Goal: Find specific fact: Locate a discrete piece of known information

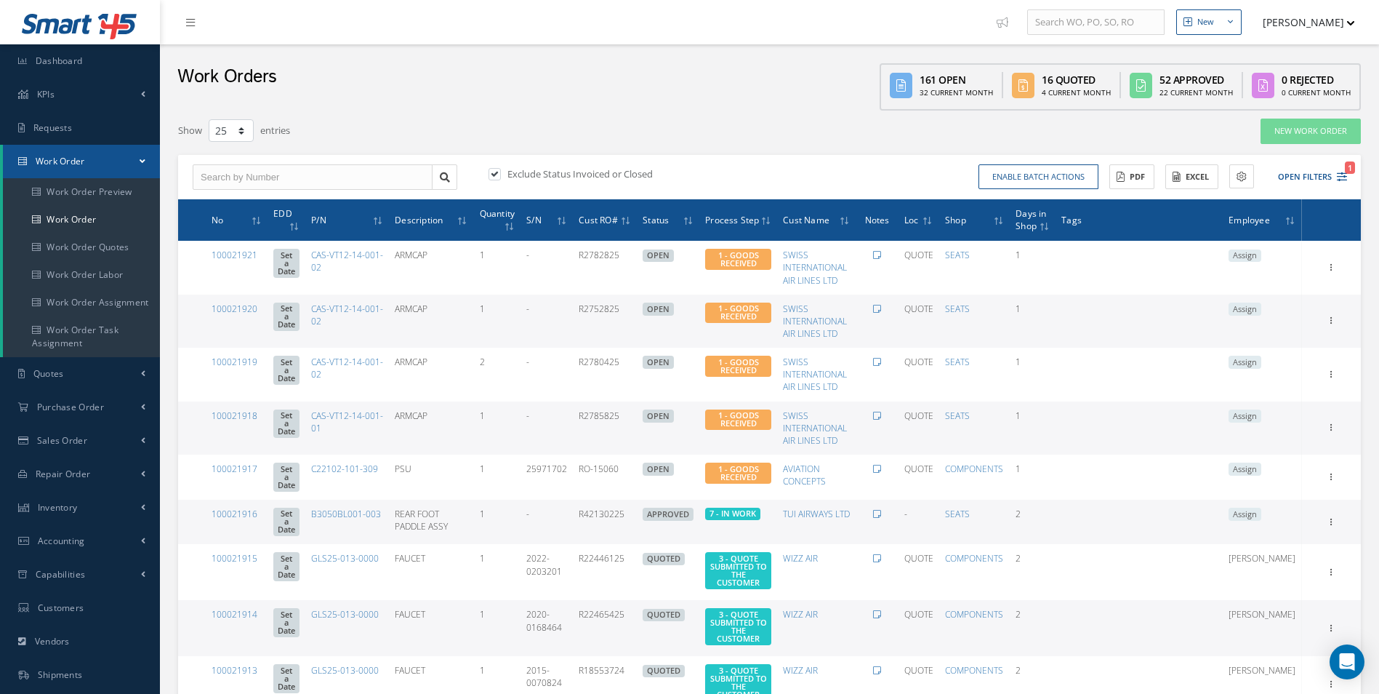
select select "25"
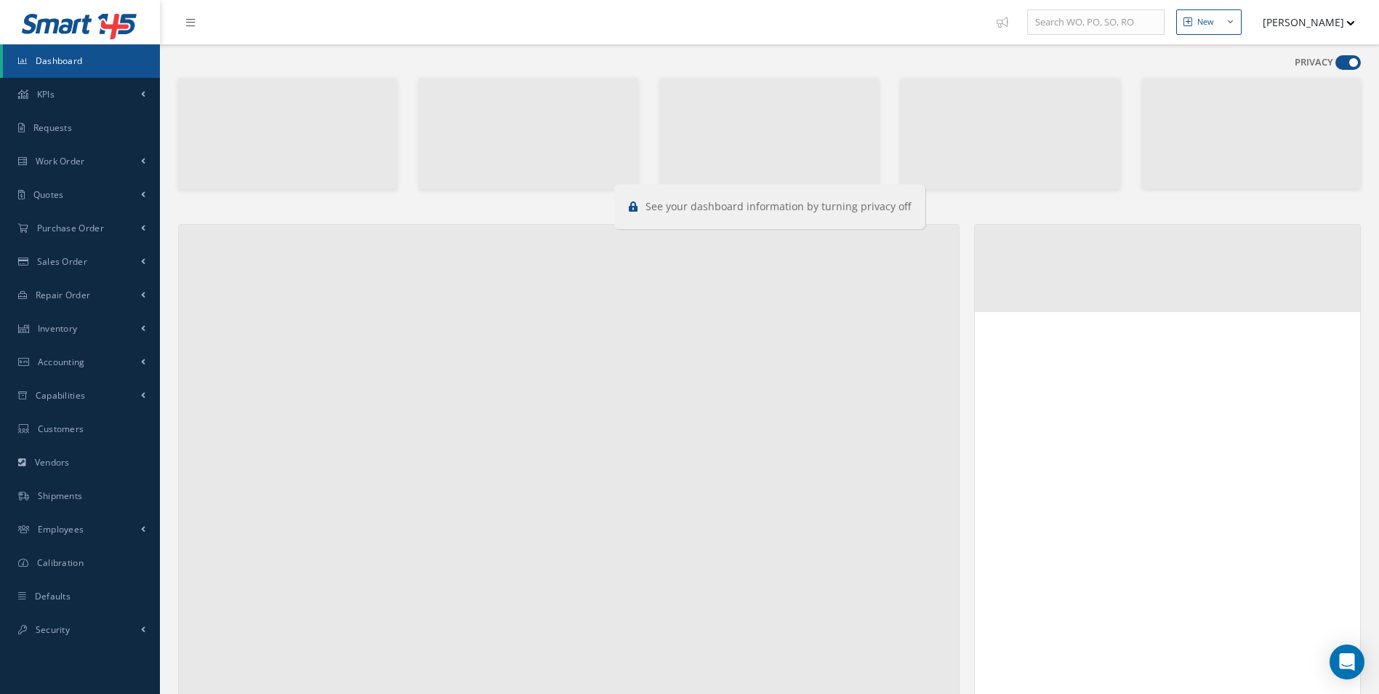
click at [1354, 60] on span at bounding box center [1347, 62] width 25 height 15
click at [1335, 65] on input "checkbox" at bounding box center [1335, 65] width 0 height 0
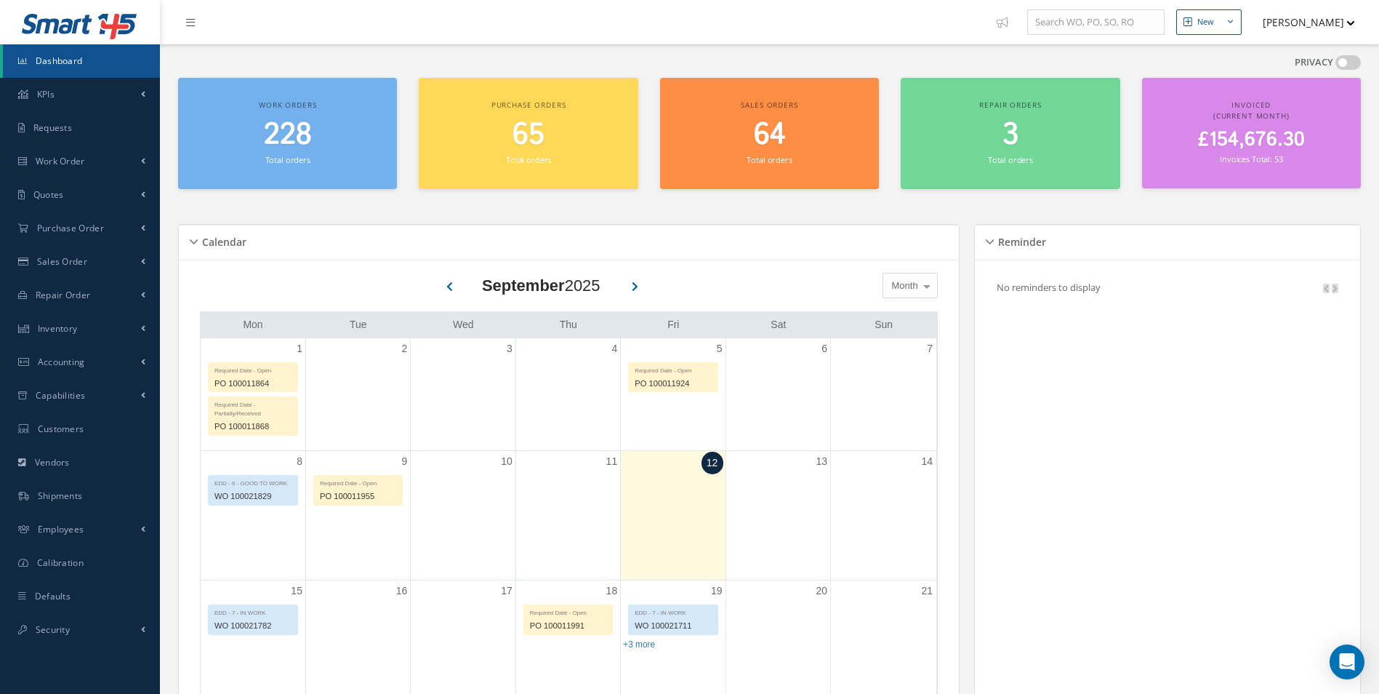
click at [1352, 60] on span at bounding box center [1347, 62] width 25 height 15
click at [1335, 65] on input "checkbox" at bounding box center [1335, 65] width 0 height 0
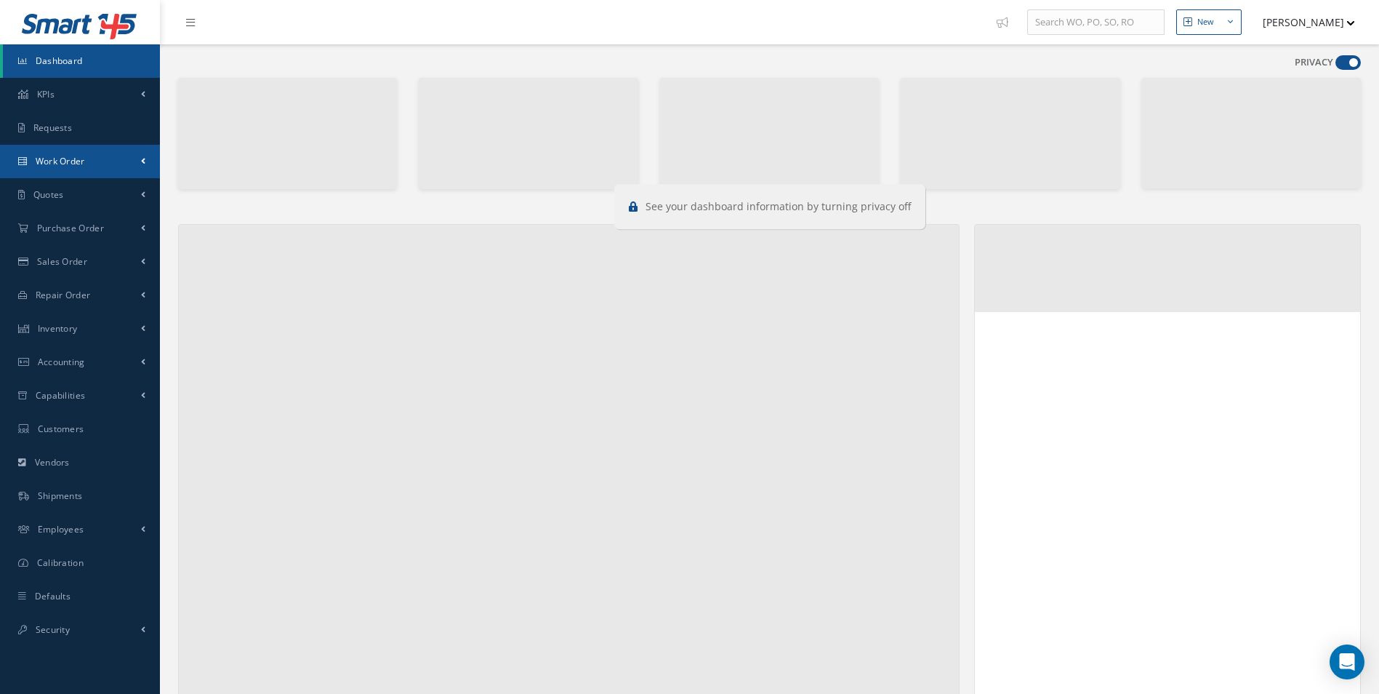
click at [51, 150] on link "Work Order" at bounding box center [80, 161] width 160 height 33
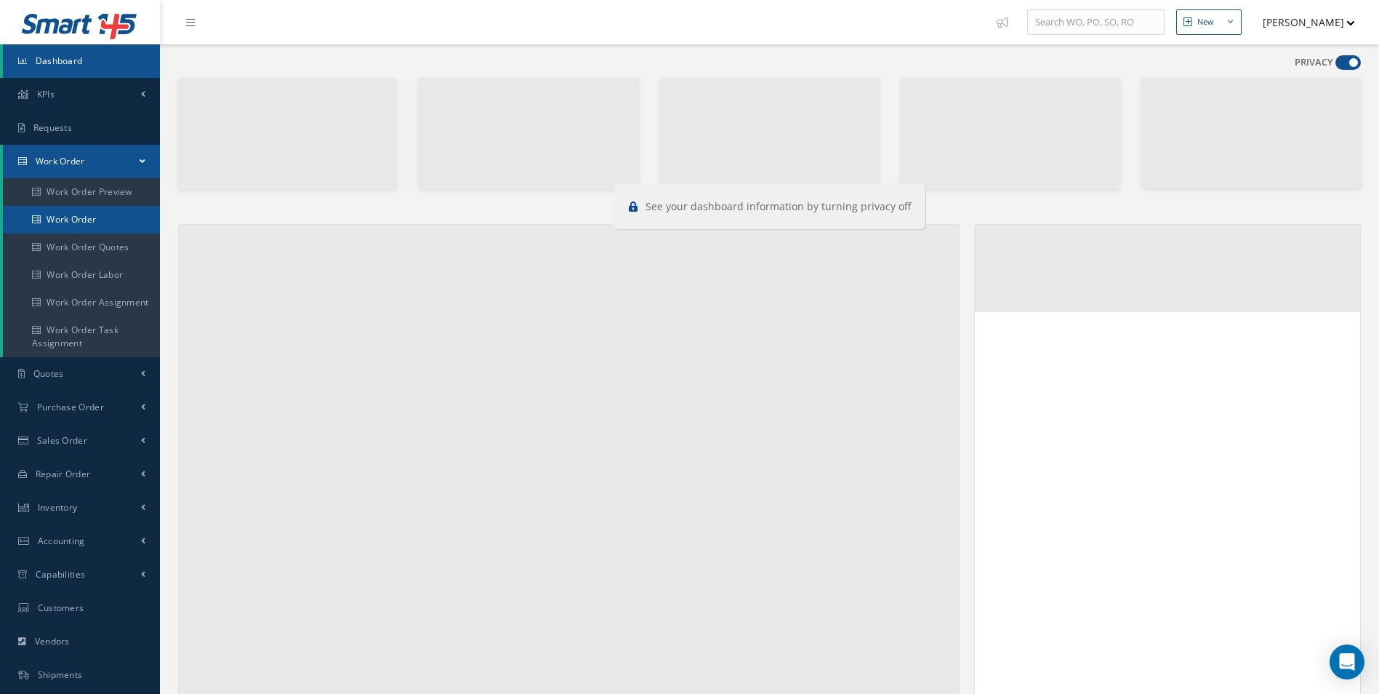
click at [56, 215] on link "Work Order" at bounding box center [83, 220] width 160 height 28
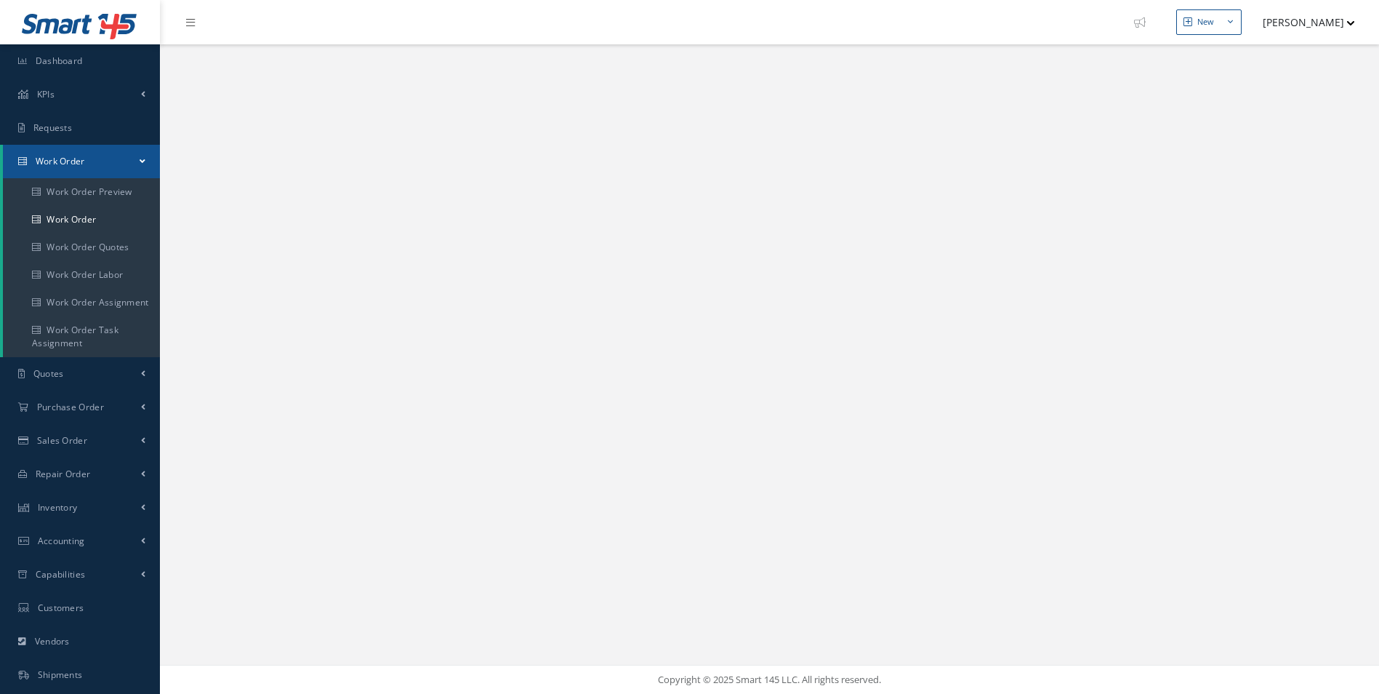
select select "25"
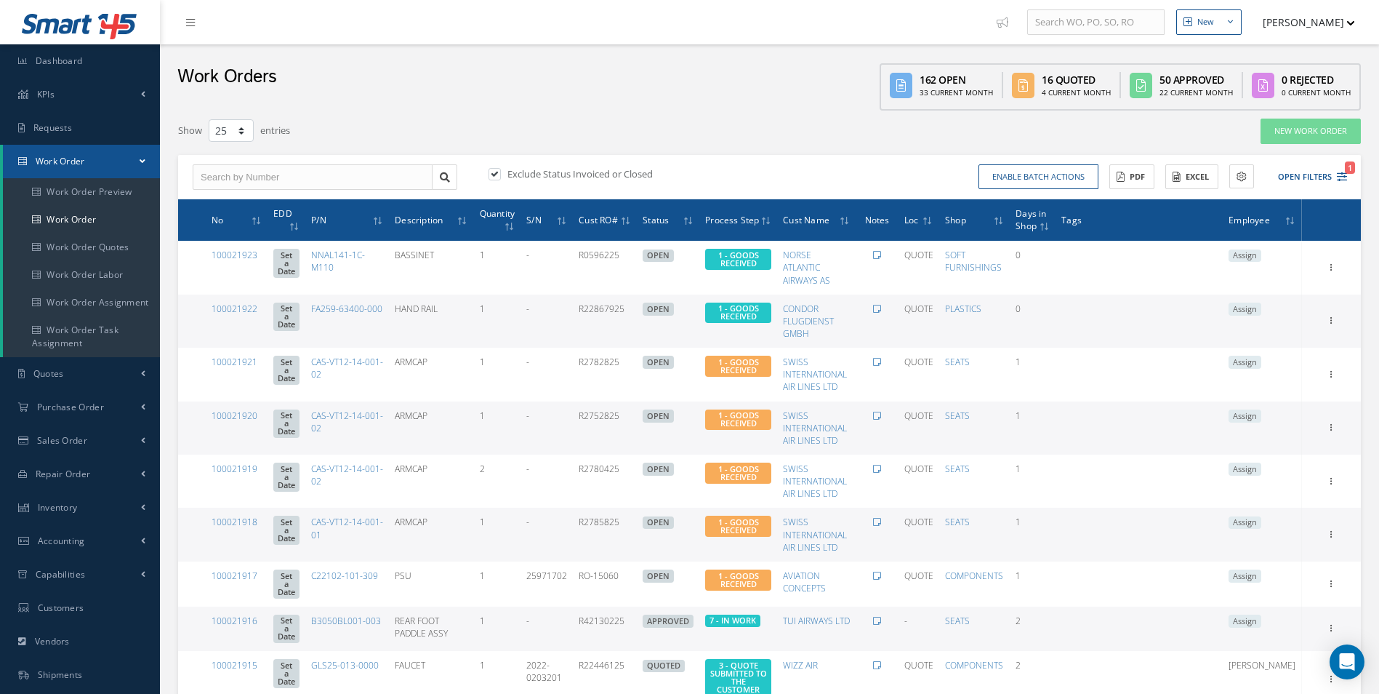
click at [1347, 177] on div "Enable batch actions Update Work Orders Close Work Orders ACTIONS Receive Payme…" at bounding box center [1061, 176] width 582 height 25
click at [1341, 175] on icon "1" at bounding box center [1342, 177] width 10 height 10
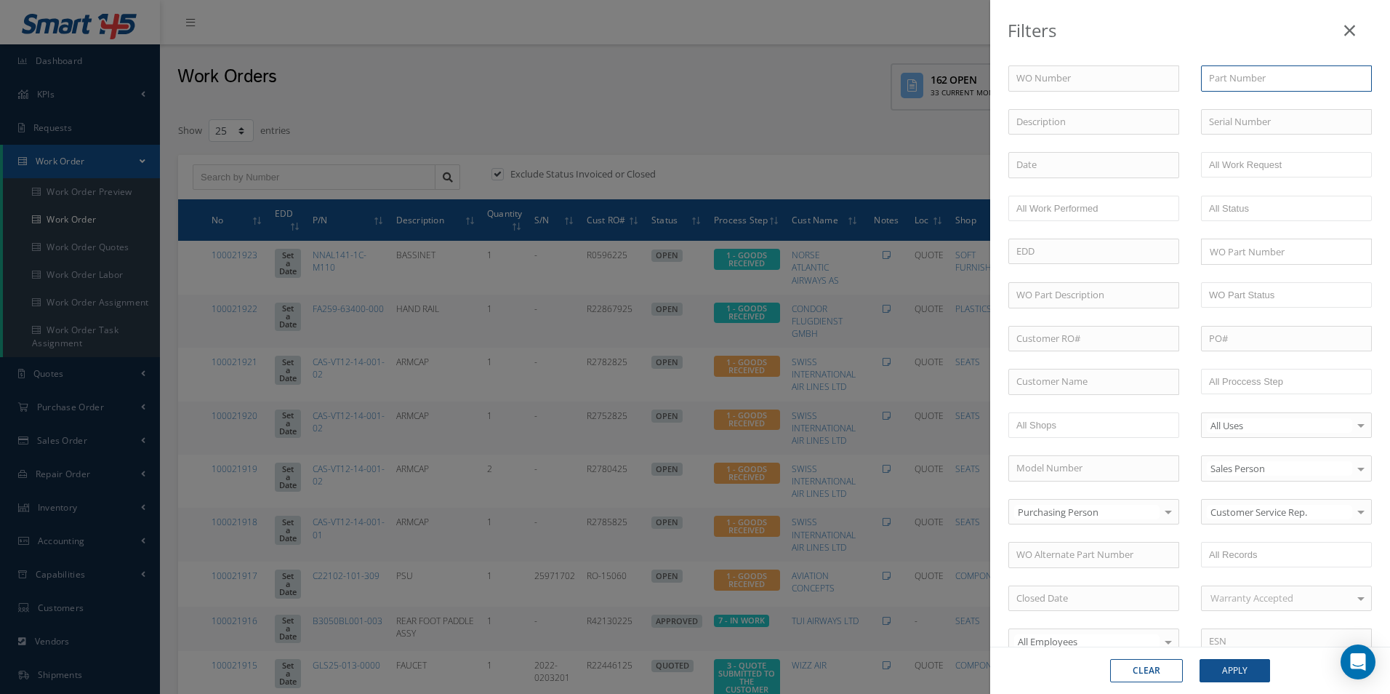
click at [1258, 76] on input "text" at bounding box center [1286, 78] width 171 height 26
paste input "D72W59021-111A"
type input "D72W59021-111A"
click at [1249, 667] on button "Apply" at bounding box center [1235, 670] width 71 height 23
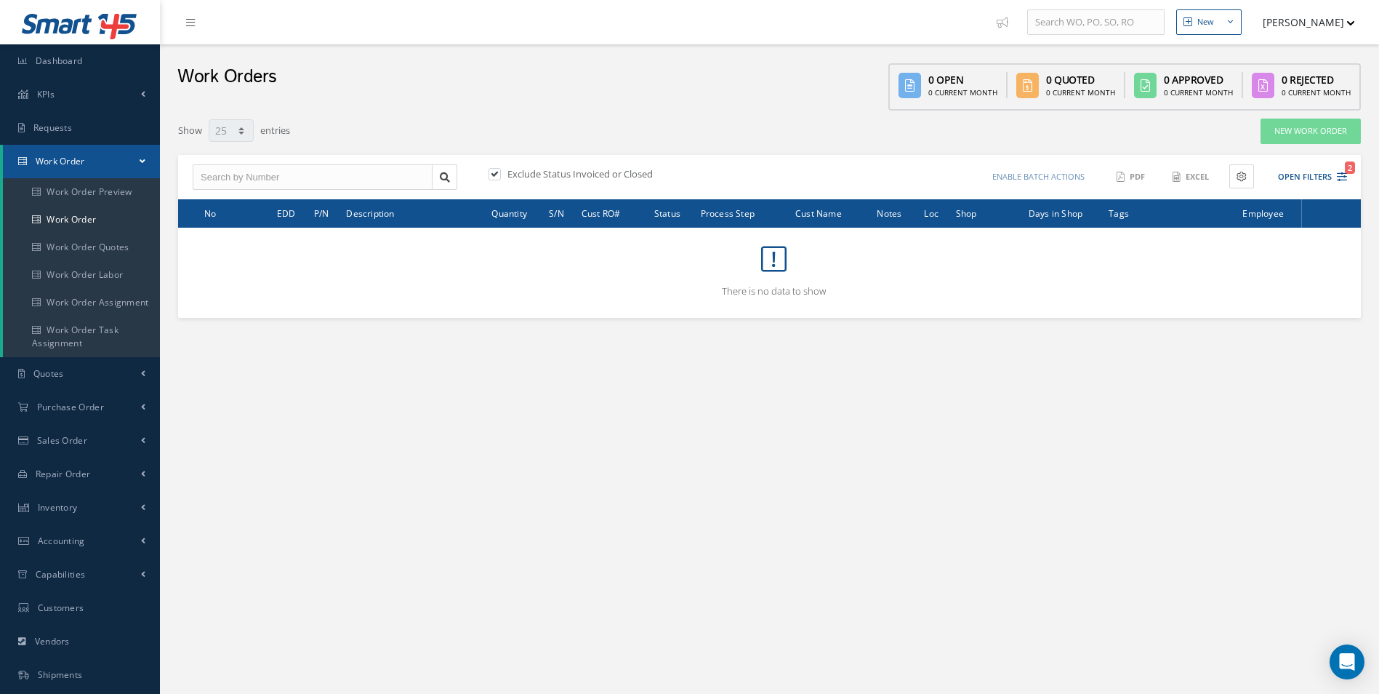
click at [500, 178] on label at bounding box center [502, 173] width 4 height 13
click at [498, 178] on input "checkbox" at bounding box center [493, 174] width 9 height 9
checkbox input "false"
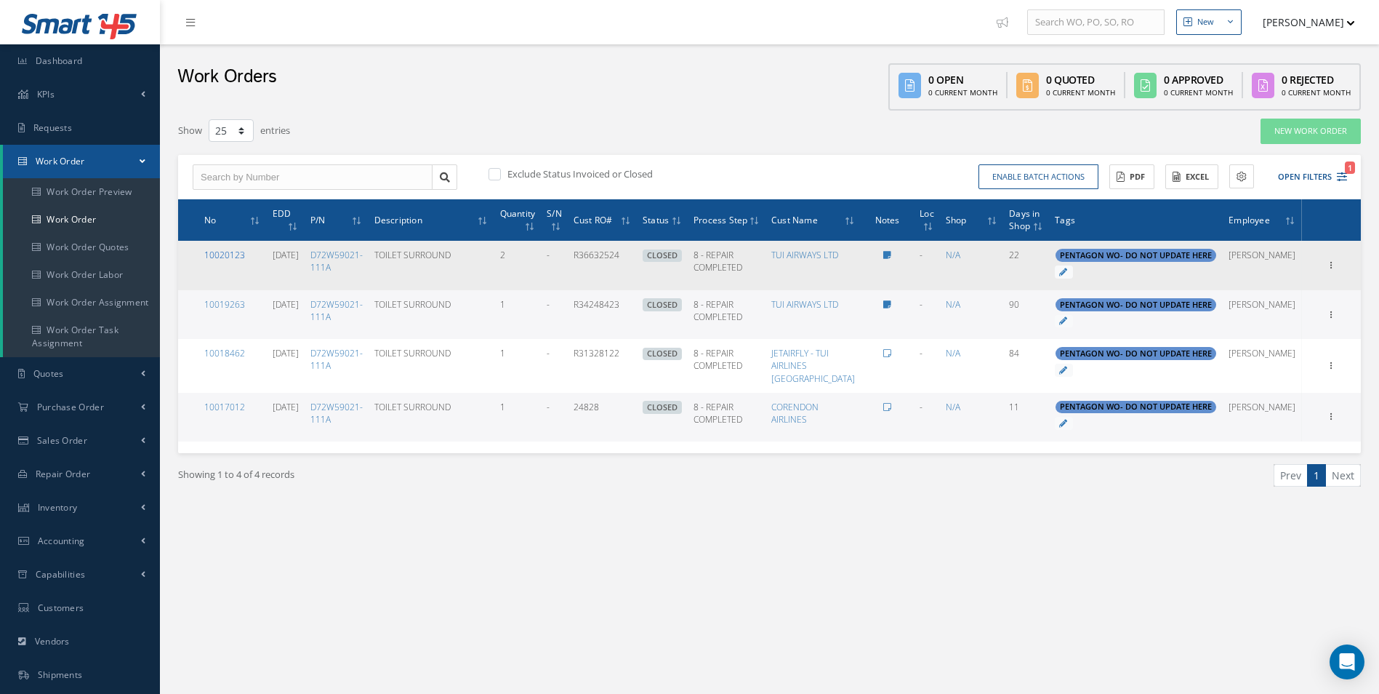
click at [232, 249] on link "10020123" at bounding box center [224, 255] width 41 height 12
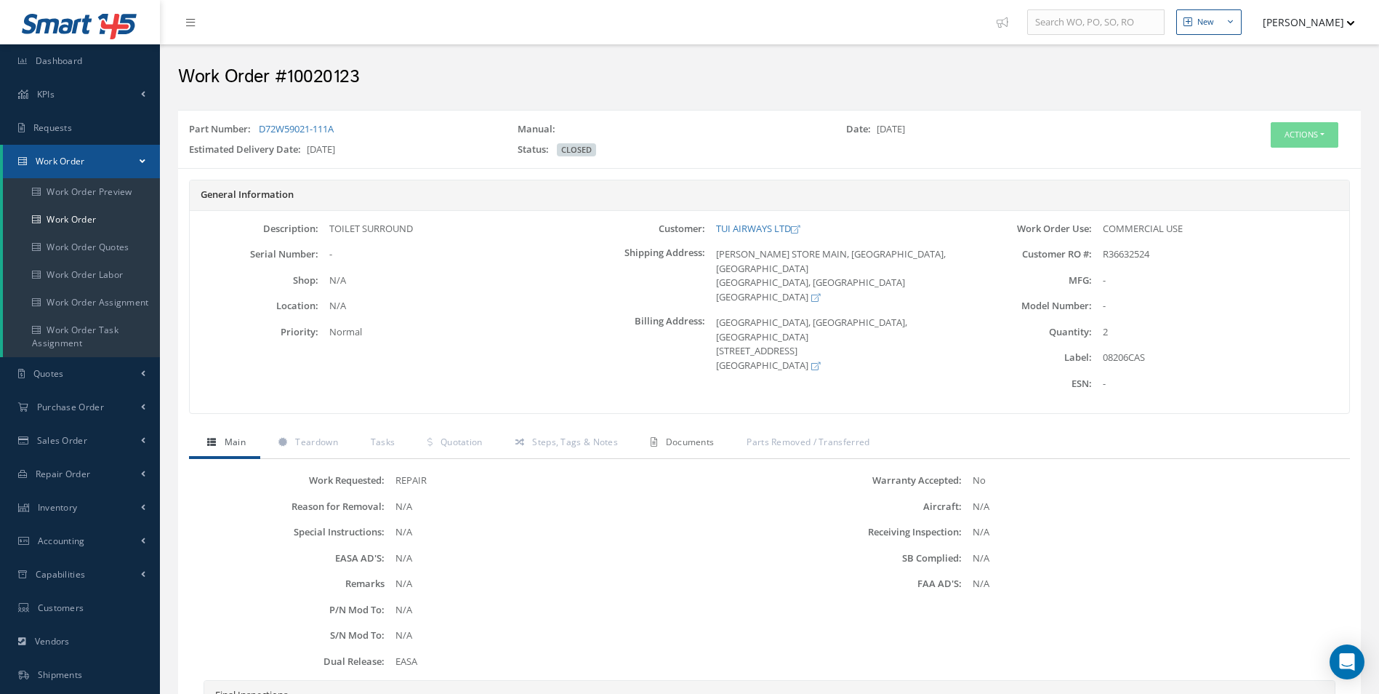
click at [668, 441] on span "Documents" at bounding box center [690, 441] width 49 height 12
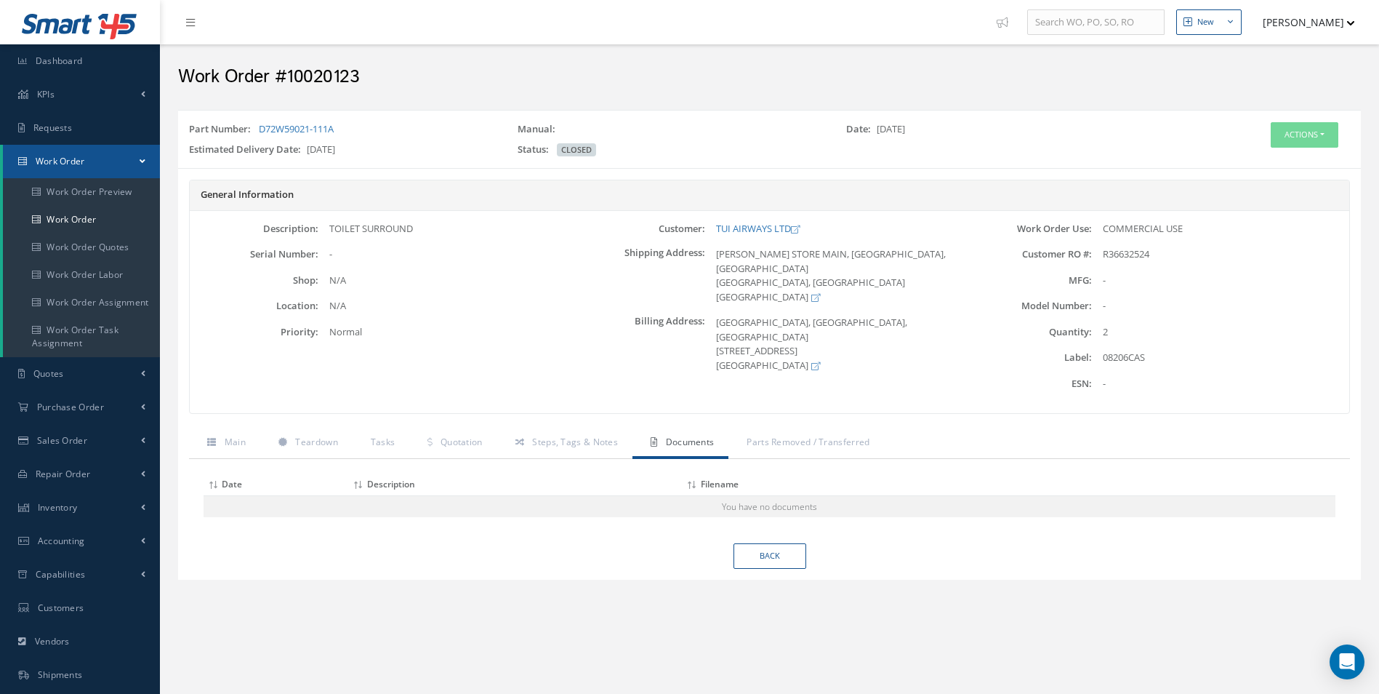
click at [1144, 347] on div "Work Order Use: COMMERCIAL USE Customer RO #: R36632524 MFG: - Quantity:" at bounding box center [1156, 312] width 387 height 181
copy div "08206CAS"
